Goal: Task Accomplishment & Management: Manage account settings

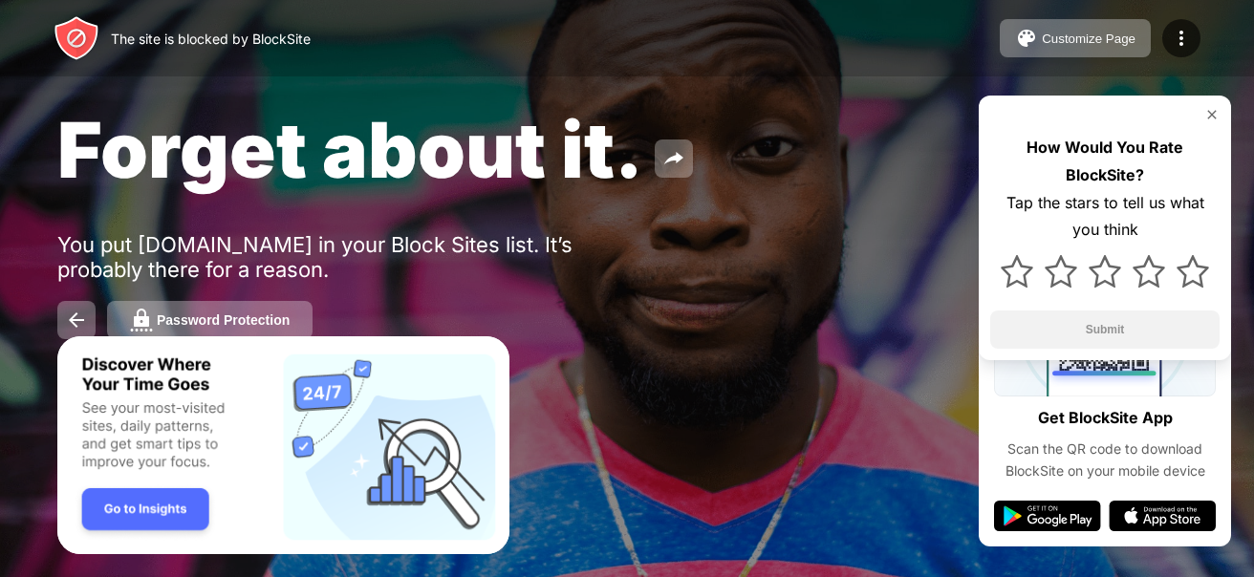
click at [165, 517] on img "Banner Message" at bounding box center [283, 445] width 452 height 219
click at [1169, 29] on div at bounding box center [1181, 38] width 38 height 38
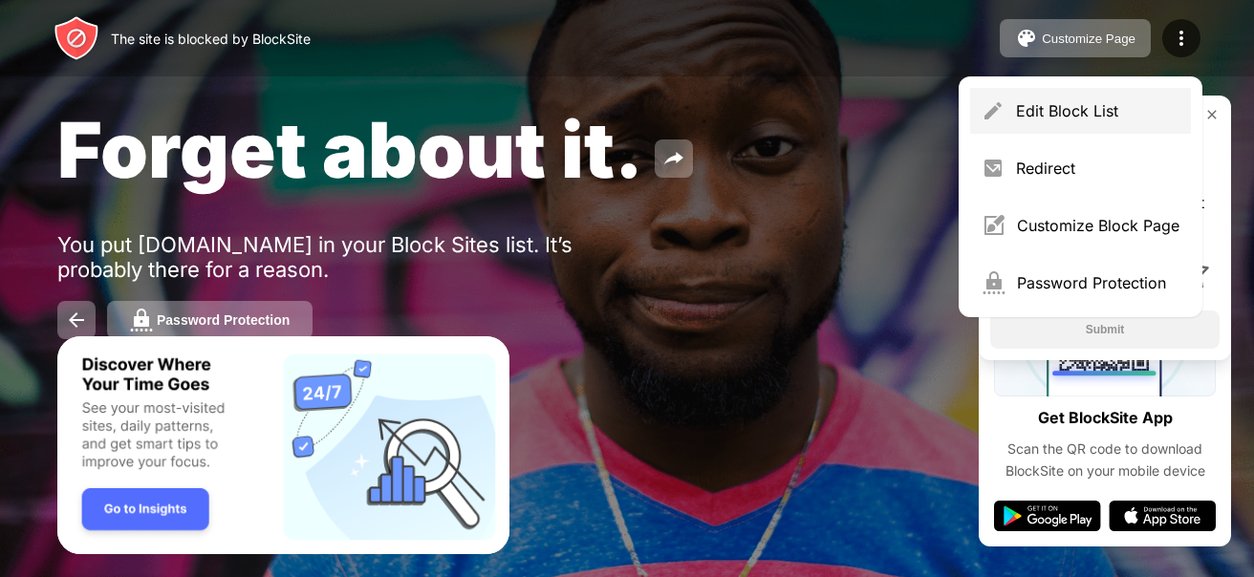
click at [1089, 97] on div "Edit Block List" at bounding box center [1080, 111] width 221 height 46
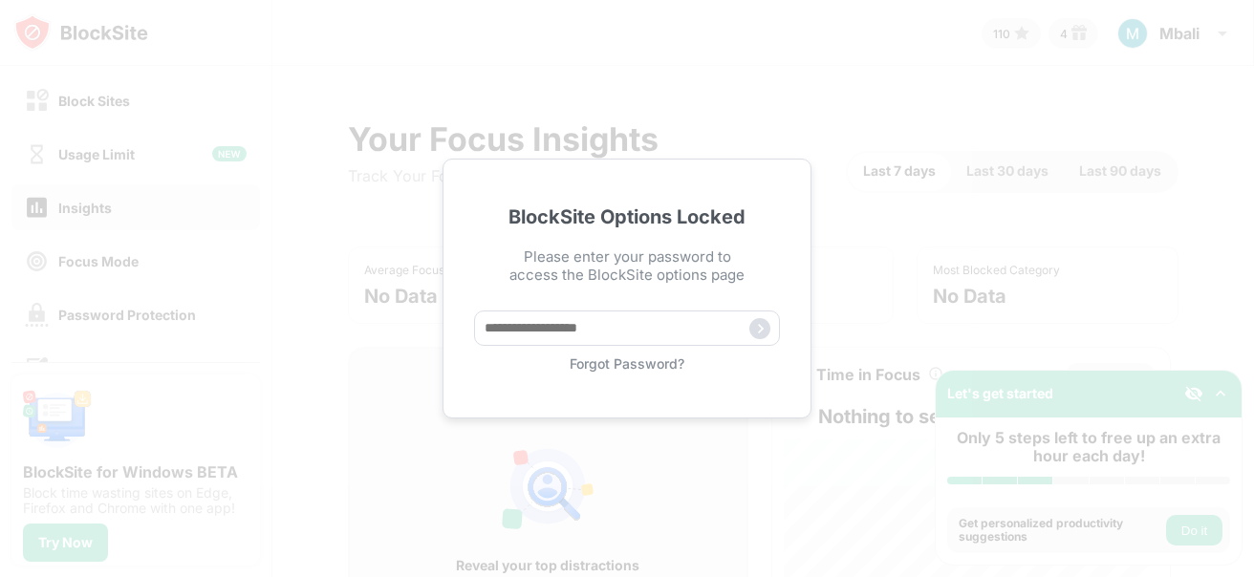
click at [653, 358] on div "Forgot Password?" at bounding box center [627, 364] width 306 height 16
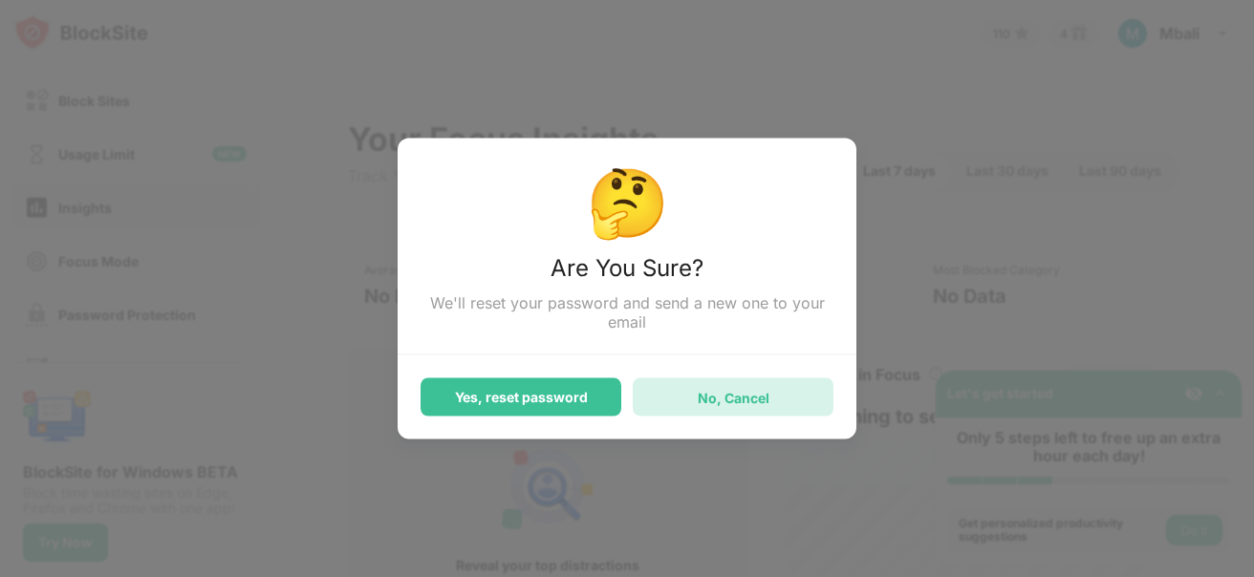
click at [703, 396] on div "No, Cancel" at bounding box center [734, 397] width 72 height 16
